Goal: Task Accomplishment & Management: Use online tool/utility

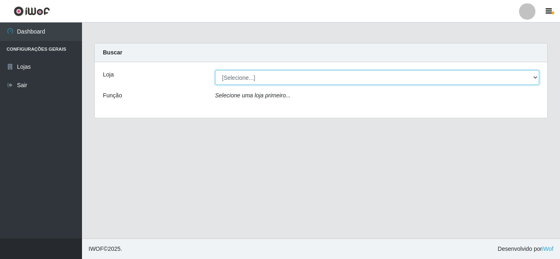
click at [535, 77] on select "[Selecione...] Rede Compras Supermercados - LOJA 5" at bounding box center [377, 77] width 324 height 14
select select "397"
click at [215, 70] on select "[Selecione...] Rede Compras Supermercados - LOJA 5" at bounding box center [377, 77] width 324 height 14
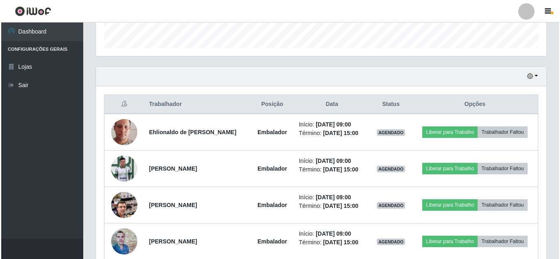
scroll to position [246, 0]
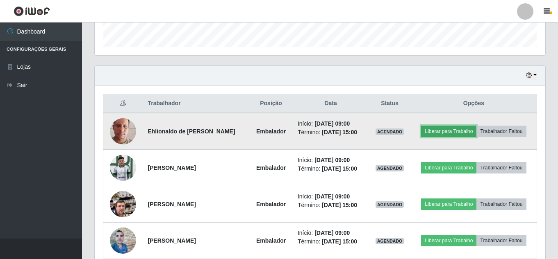
click at [454, 133] on button "Liberar para Trabalho" at bounding box center [448, 131] width 55 height 11
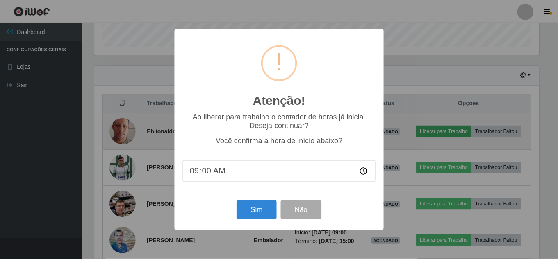
scroll to position [170, 446]
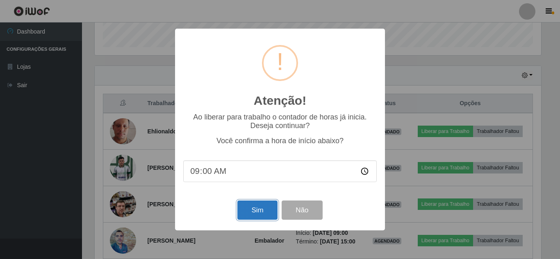
click at [263, 209] on button "Sim" at bounding box center [257, 210] width 40 height 19
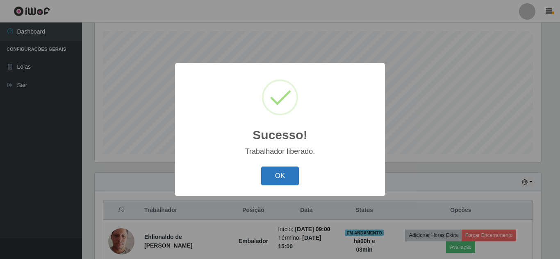
click at [289, 176] on button "OK" at bounding box center [280, 176] width 38 height 19
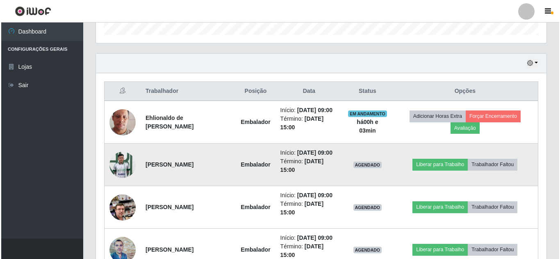
scroll to position [262, 0]
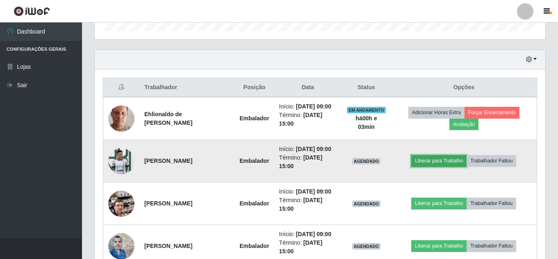
click at [444, 167] on button "Liberar para Trabalho" at bounding box center [438, 160] width 55 height 11
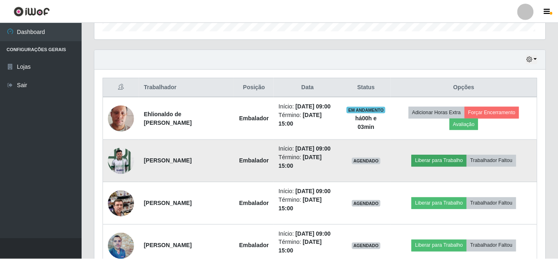
scroll to position [170, 446]
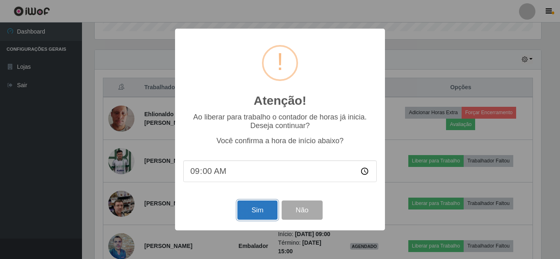
click at [258, 211] on button "Sim" at bounding box center [257, 210] width 40 height 19
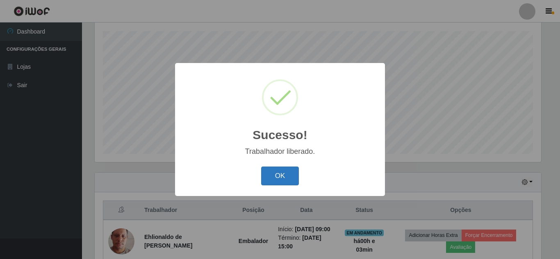
click at [277, 175] on button "OK" at bounding box center [280, 176] width 38 height 19
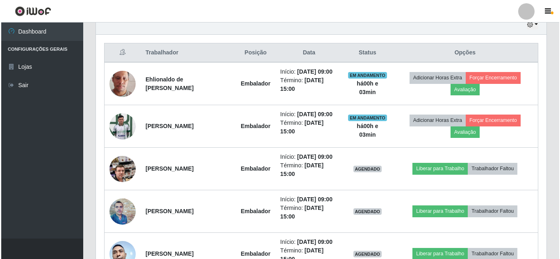
scroll to position [303, 0]
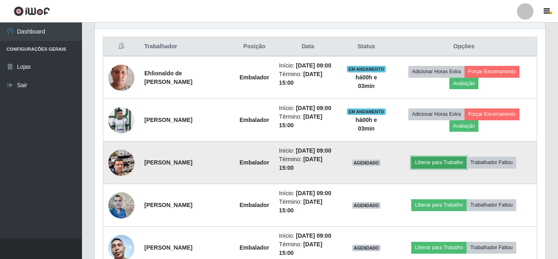
click at [445, 168] on button "Liberar para Trabalho" at bounding box center [438, 162] width 55 height 11
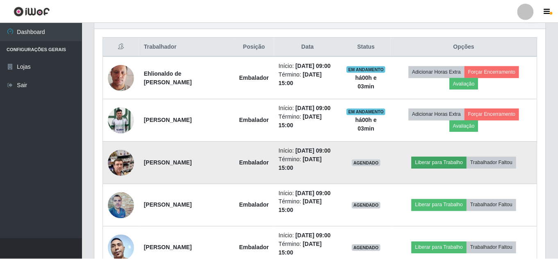
scroll to position [170, 446]
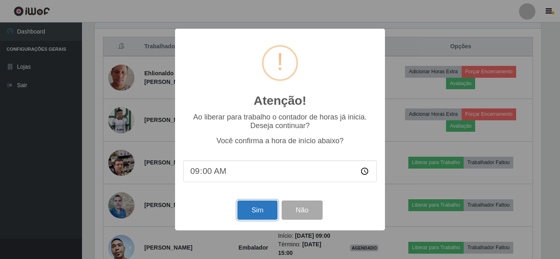
click at [254, 211] on button "Sim" at bounding box center [257, 210] width 40 height 19
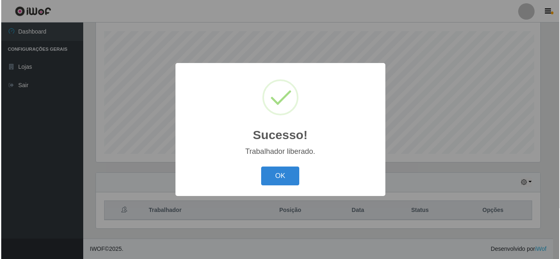
scroll to position [0, 0]
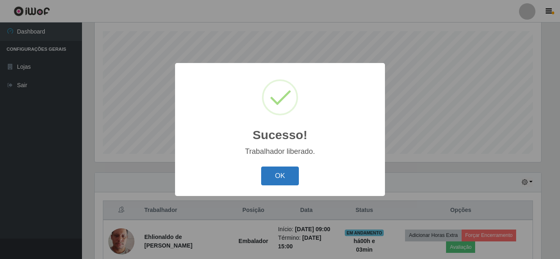
click at [274, 175] on button "OK" at bounding box center [280, 176] width 38 height 19
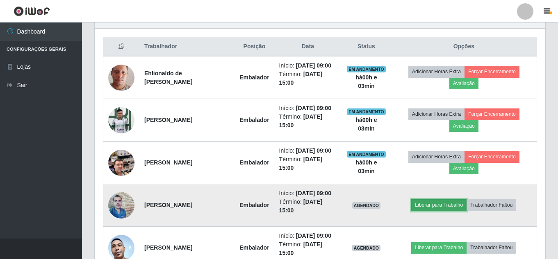
click at [455, 211] on button "Liberar para Trabalho" at bounding box center [438, 205] width 55 height 11
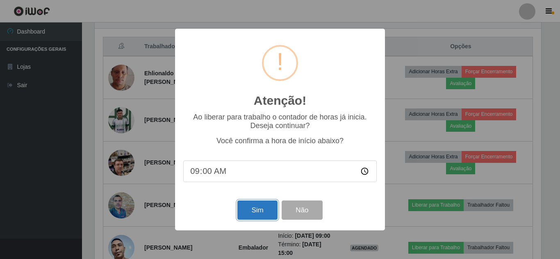
click at [264, 214] on button "Sim" at bounding box center [257, 210] width 40 height 19
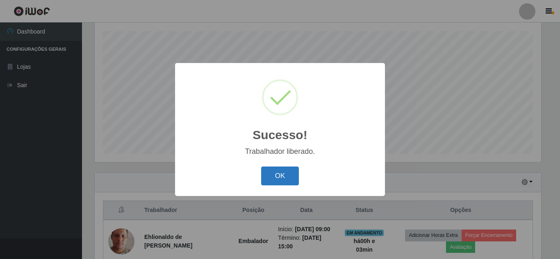
click at [282, 179] on button "OK" at bounding box center [280, 176] width 38 height 19
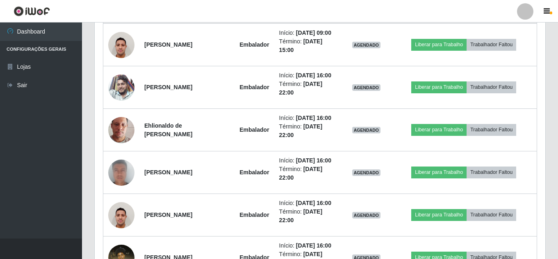
click at [451, 8] on button "Liberar para Trabalho" at bounding box center [438, 1] width 55 height 11
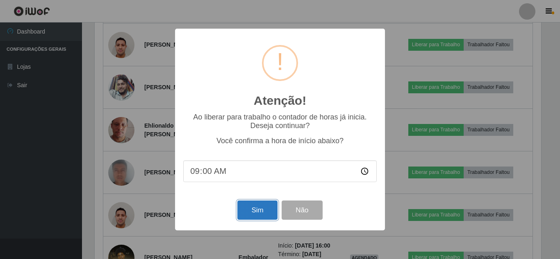
click at [253, 209] on button "Sim" at bounding box center [257, 210] width 40 height 19
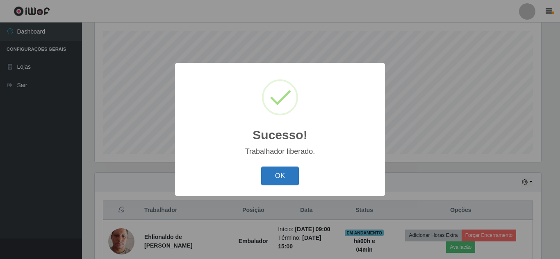
click at [283, 173] on button "OK" at bounding box center [280, 176] width 38 height 19
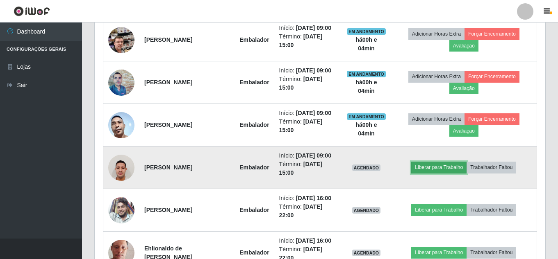
click at [450, 173] on button "Liberar para Trabalho" at bounding box center [438, 167] width 55 height 11
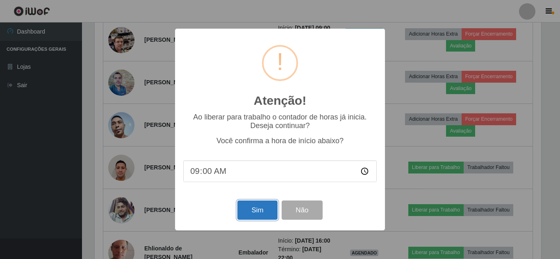
click at [250, 216] on button "Sim" at bounding box center [257, 210] width 40 height 19
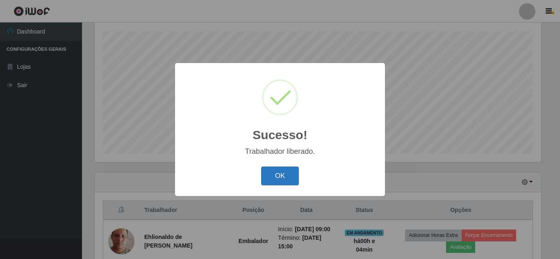
click at [272, 172] on button "OK" at bounding box center [280, 176] width 38 height 19
